Goal: Transaction & Acquisition: Purchase product/service

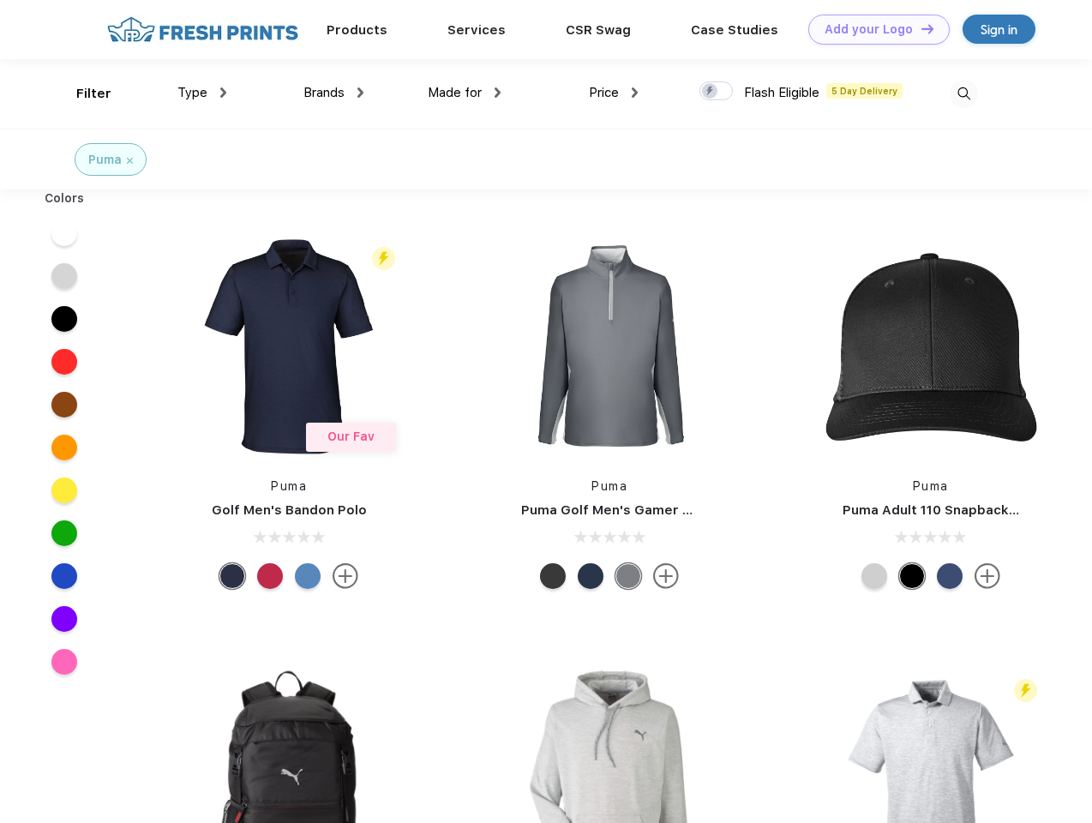
scroll to position [1, 0]
click at [872, 29] on link "Add your Logo Design Tool" at bounding box center [878, 30] width 141 height 30
click at [0, 0] on div "Design Tool" at bounding box center [0, 0] width 0 height 0
click at [919, 28] on link "Add your Logo Design Tool" at bounding box center [878, 30] width 141 height 30
click at [82, 93] on div "Filter" at bounding box center [93, 94] width 35 height 20
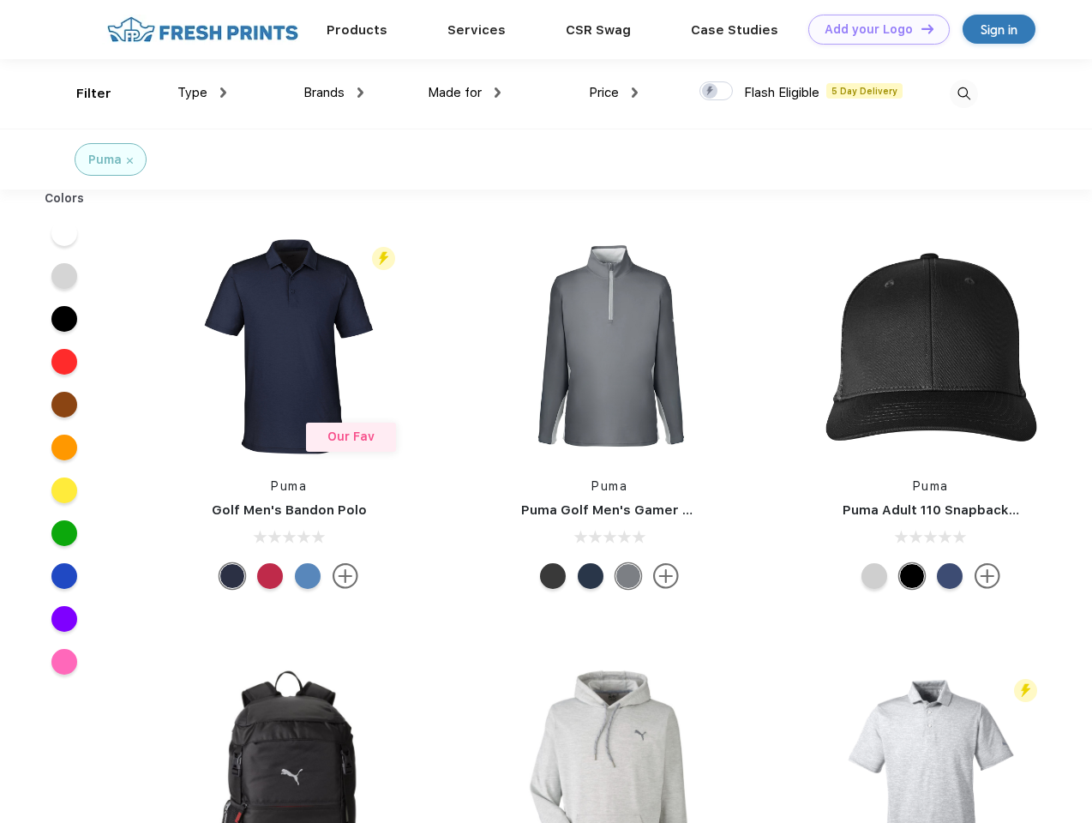
click at [202, 93] on span "Type" at bounding box center [192, 92] width 30 height 15
click at [333, 93] on span "Brands" at bounding box center [323, 92] width 41 height 15
click at [464, 93] on span "Made for" at bounding box center [455, 92] width 54 height 15
click at [613, 93] on span "Price" at bounding box center [604, 92] width 30 height 15
click at [716, 92] on div at bounding box center [715, 90] width 33 height 19
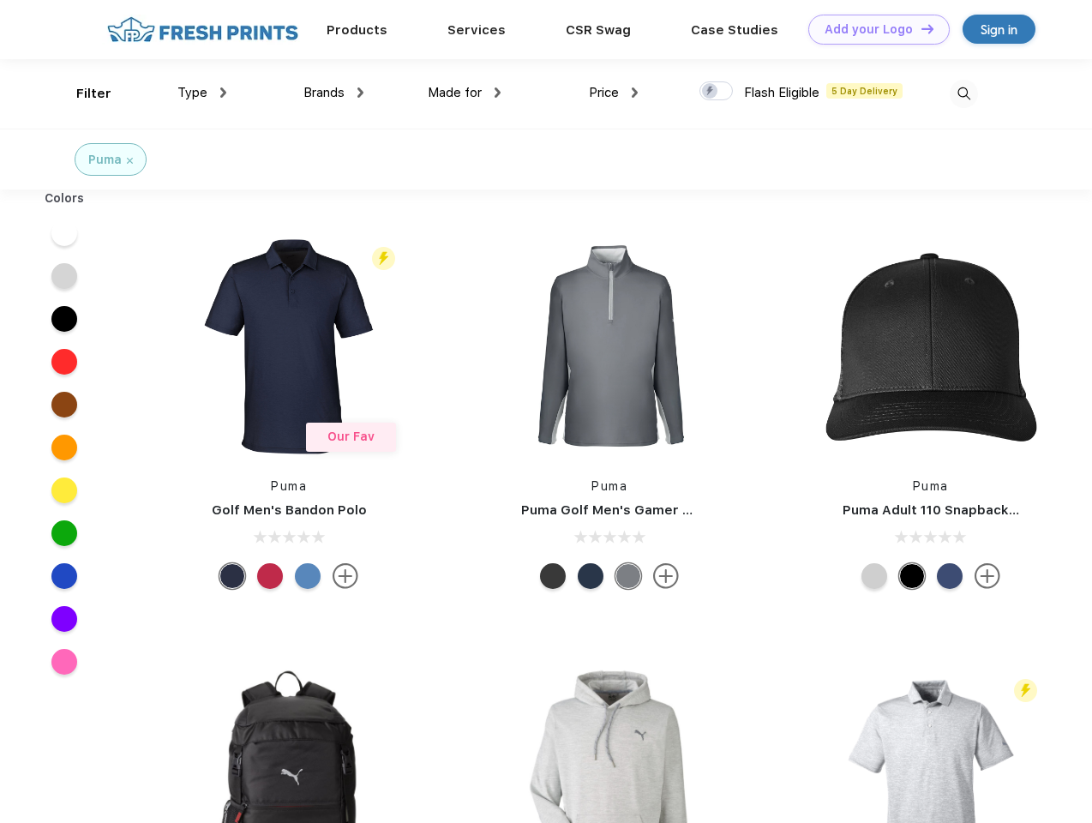
click at [710, 92] on input "checkbox" at bounding box center [704, 86] width 11 height 11
click at [963, 93] on img at bounding box center [963, 94] width 28 height 28
